Goal: Navigation & Orientation: Find specific page/section

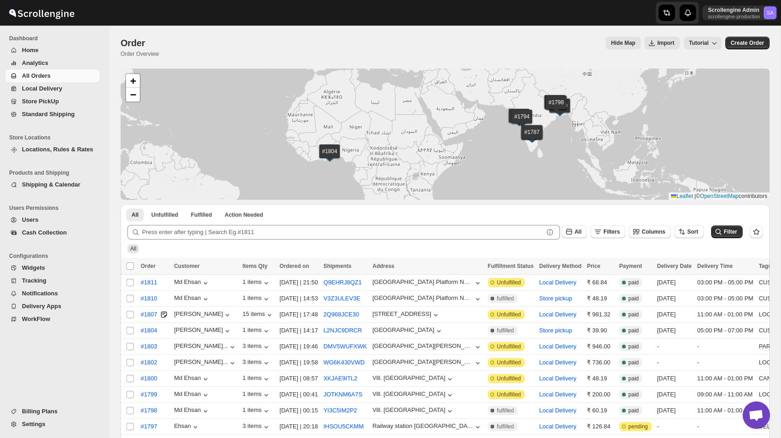
scroll to position [90, 0]
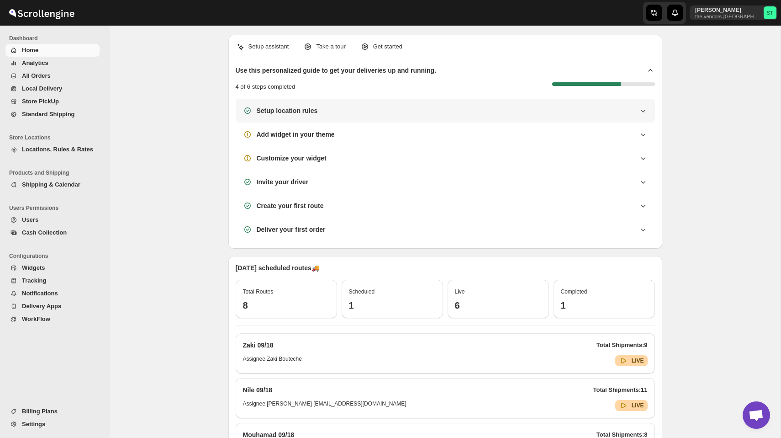
click at [395, 111] on div "Setup location rules" at bounding box center [445, 110] width 405 height 9
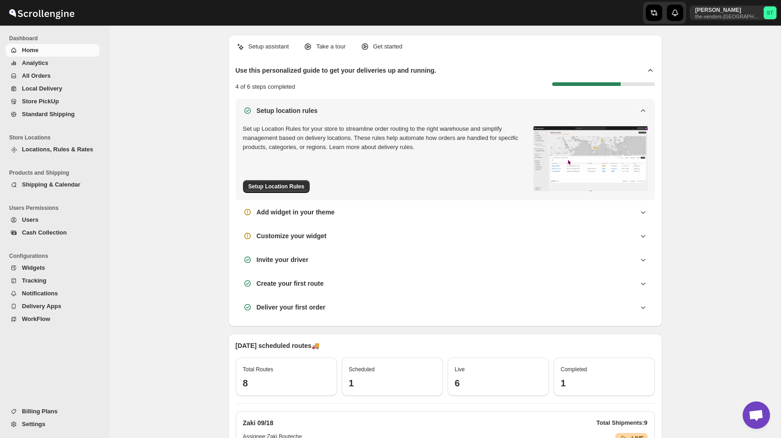
click at [395, 111] on div "Setup location rules" at bounding box center [445, 110] width 405 height 9
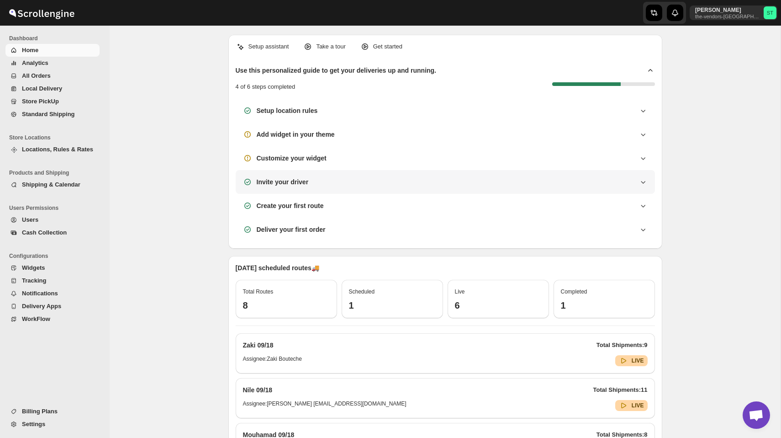
click at [392, 174] on div "Invite your driver" at bounding box center [445, 182] width 419 height 24
click at [643, 177] on icon at bounding box center [642, 181] width 9 height 9
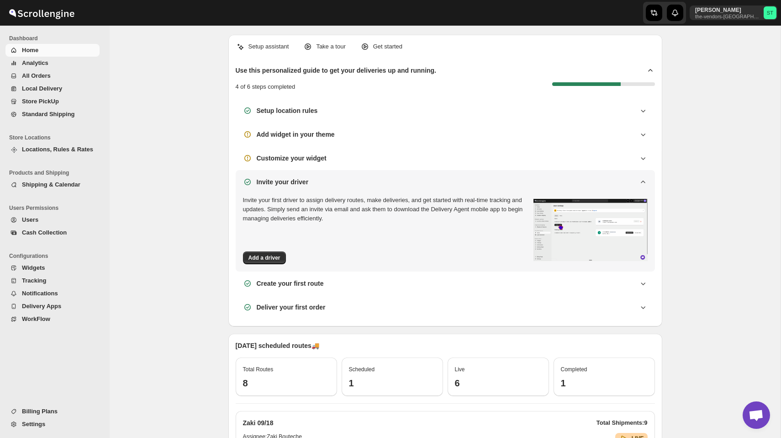
click at [643, 177] on icon at bounding box center [642, 181] width 9 height 9
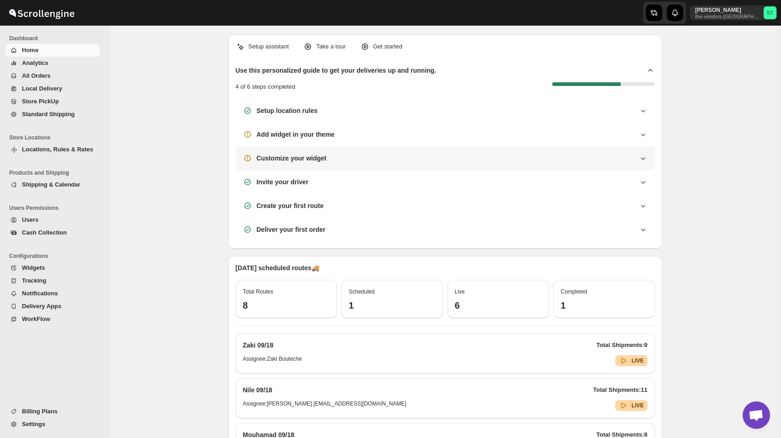
click at [641, 160] on icon at bounding box center [642, 157] width 9 height 9
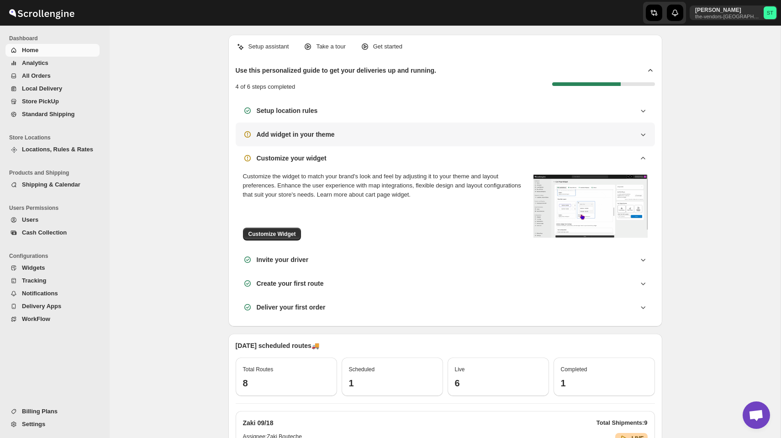
click at [641, 136] on icon at bounding box center [642, 134] width 9 height 9
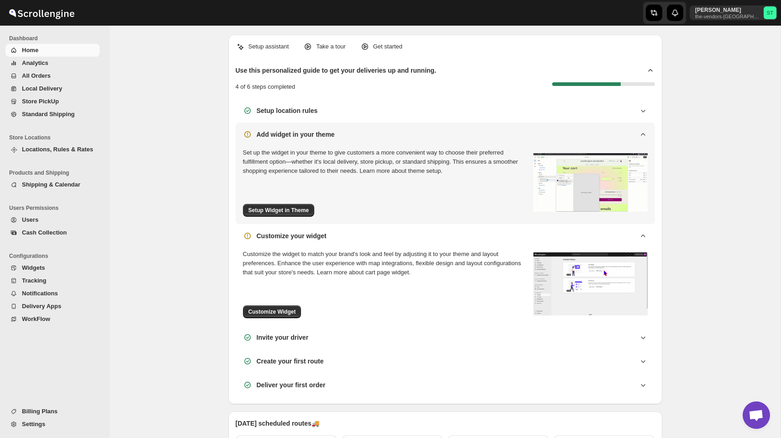
click at [641, 136] on icon at bounding box center [642, 134] width 9 height 9
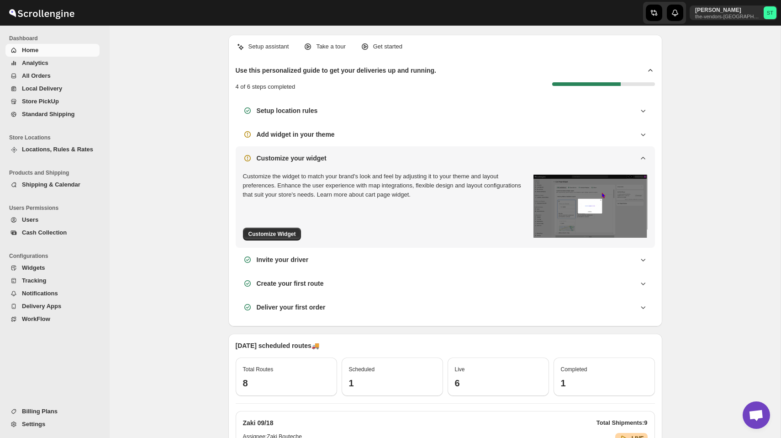
click at [641, 159] on icon at bounding box center [642, 157] width 9 height 9
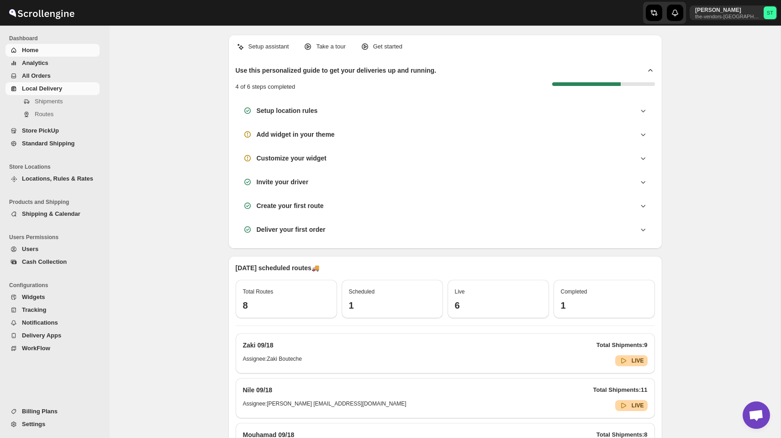
click at [24, 84] on span "Local Delivery" at bounding box center [60, 88] width 76 height 9
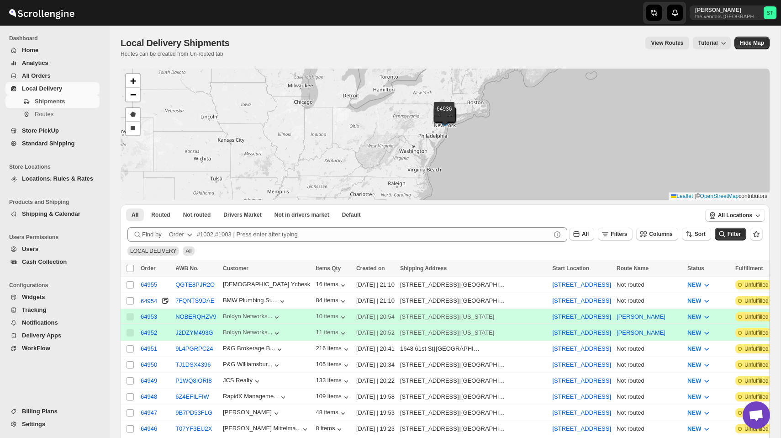
click at [470, 167] on div "64955 64954 64953 64952 64951 64950 64949 64948 64947 64946 64945 64944 64943 6…" at bounding box center [445, 134] width 649 height 131
